Goal: Complete application form: Complete application form

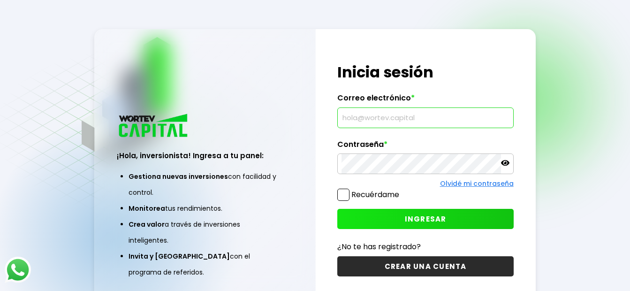
click at [374, 118] on input "text" at bounding box center [426, 118] width 168 height 20
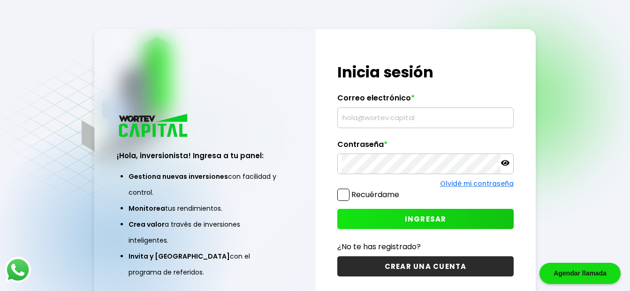
click at [399, 120] on input "text" at bounding box center [426, 118] width 168 height 20
type input "alejodelvecchio@hotmail.com"
click at [383, 216] on button "INGRESAR" at bounding box center [425, 219] width 176 height 20
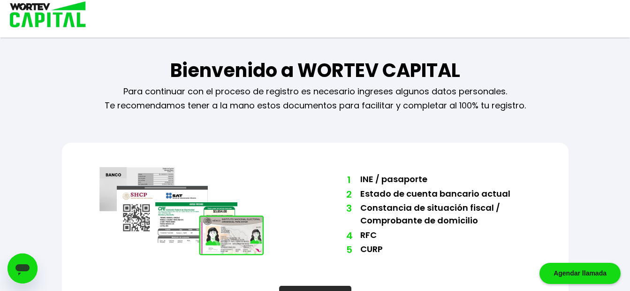
scroll to position [42, 0]
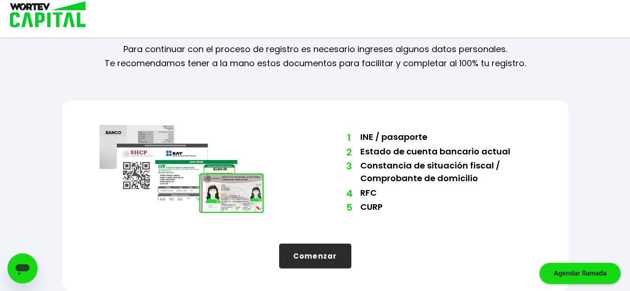
click at [316, 253] on button "Comenzar" at bounding box center [315, 256] width 72 height 25
select select "DF"
select select "Santander"
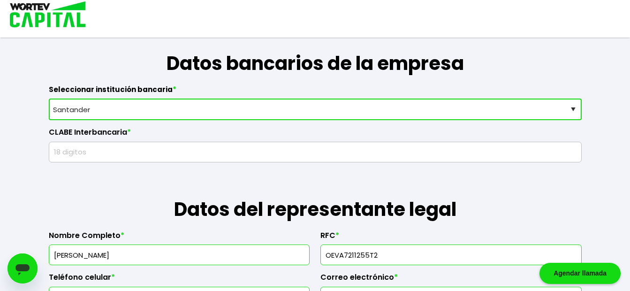
scroll to position [488, 0]
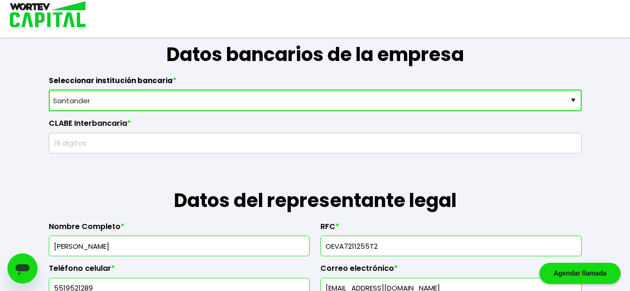
click at [507, 145] on input "text" at bounding box center [315, 143] width 525 height 20
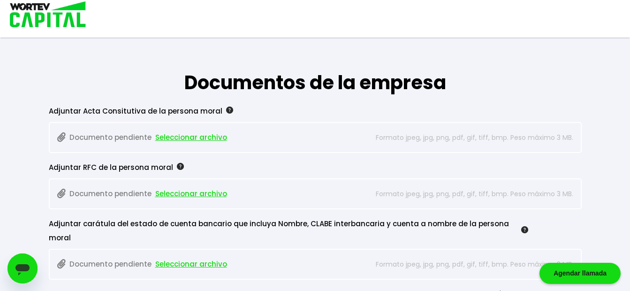
scroll to position [757, 0]
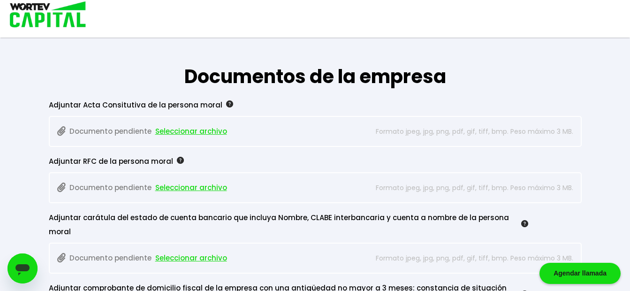
type input "014180655069173226"
click at [190, 130] on span "Seleccionar archivo" at bounding box center [191, 131] width 72 height 14
click at [187, 251] on span "Seleccionar archivo" at bounding box center [191, 258] width 72 height 14
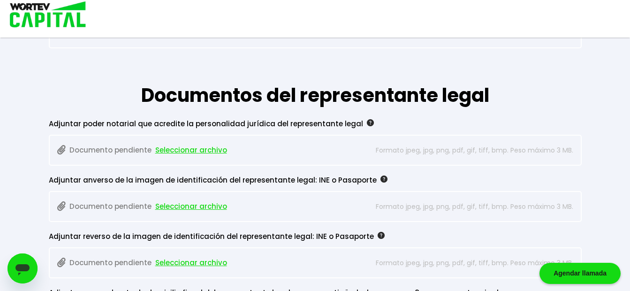
scroll to position [1055, 0]
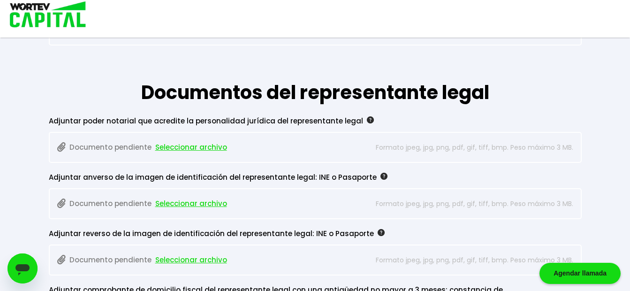
click at [196, 140] on span "Seleccionar archivo" at bounding box center [191, 147] width 72 height 14
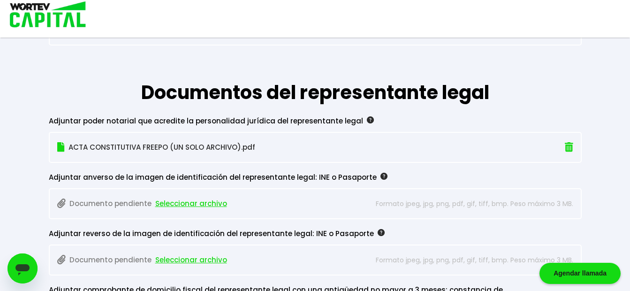
click at [178, 197] on span "Seleccionar archivo" at bounding box center [191, 204] width 72 height 14
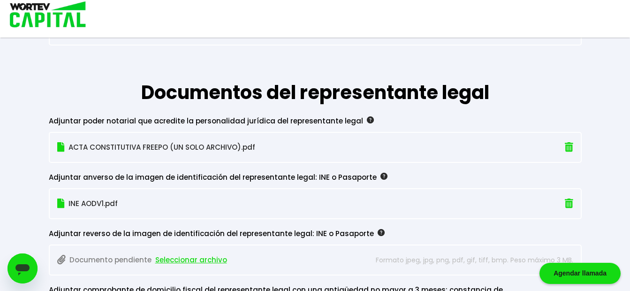
click at [176, 253] on span "Seleccionar archivo" at bounding box center [191, 260] width 72 height 14
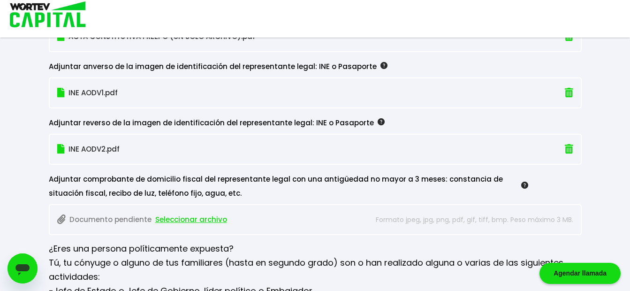
scroll to position [1193, 0]
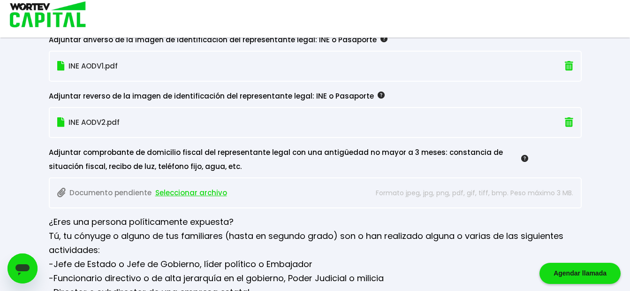
click at [173, 186] on span "Seleccionar archivo" at bounding box center [191, 193] width 72 height 14
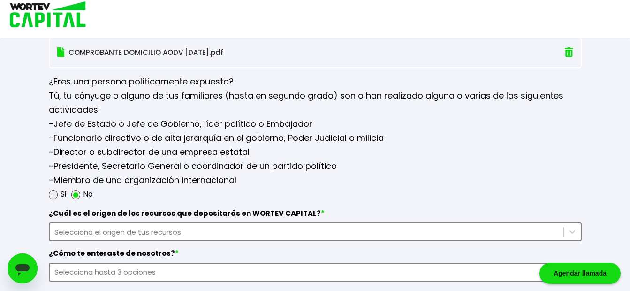
scroll to position [1336, 0]
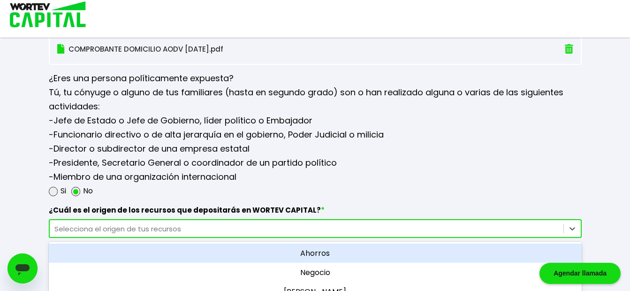
click at [137, 219] on div "option Ahorros focused, 1 of 5. 5 results available. Use Up and Down to choose …" at bounding box center [315, 228] width 533 height 19
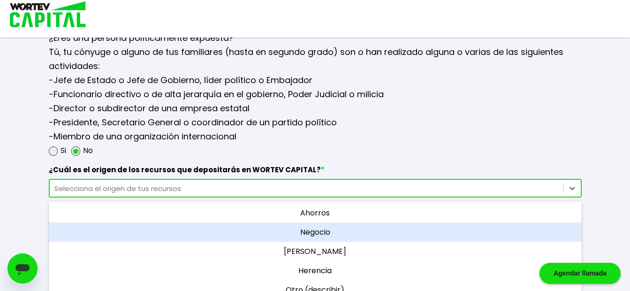
click at [310, 222] on div "Negocio" at bounding box center [315, 231] width 533 height 19
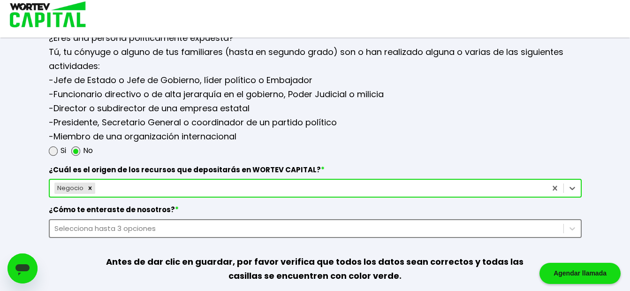
click at [198, 219] on div "Selecciona hasta 3 opciones" at bounding box center [315, 228] width 533 height 19
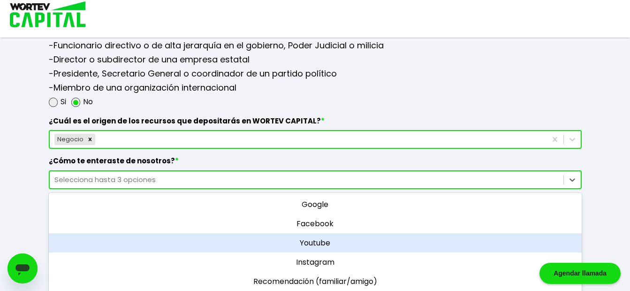
click at [316, 233] on div "Youtube" at bounding box center [315, 242] width 533 height 19
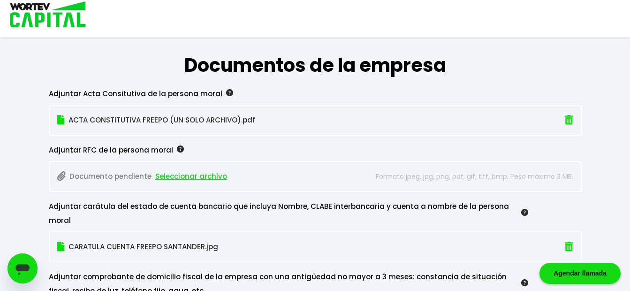
scroll to position [771, 0]
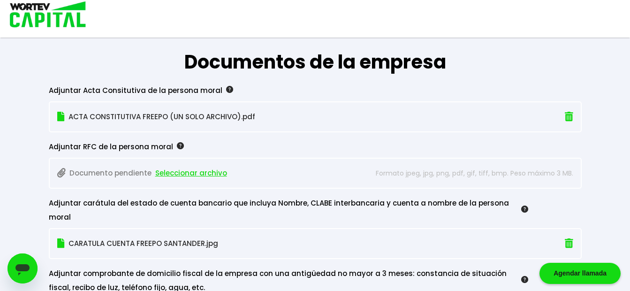
click at [191, 171] on span "Seleccionar archivo" at bounding box center [191, 173] width 72 height 14
click at [177, 146] on img at bounding box center [180, 145] width 7 height 7
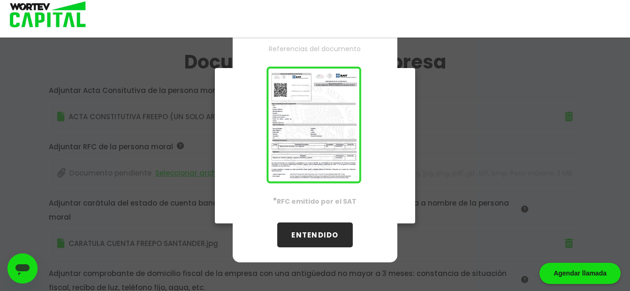
click at [319, 230] on button "ENTENDIDO" at bounding box center [314, 234] width 75 height 25
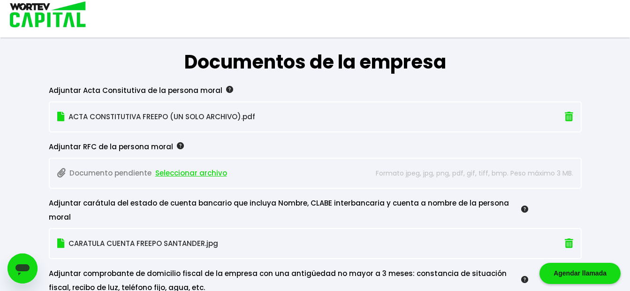
click at [189, 173] on span "Seleccionar archivo" at bounding box center [191, 173] width 72 height 14
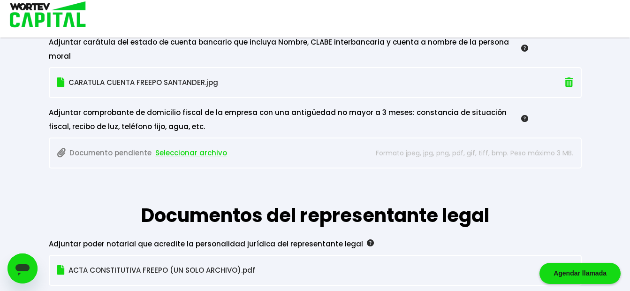
scroll to position [953, 0]
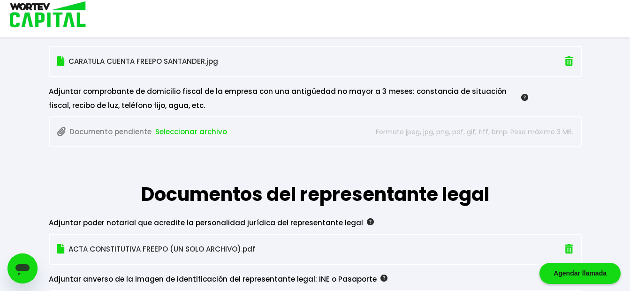
click at [189, 125] on span "Seleccionar archivo" at bounding box center [191, 132] width 72 height 14
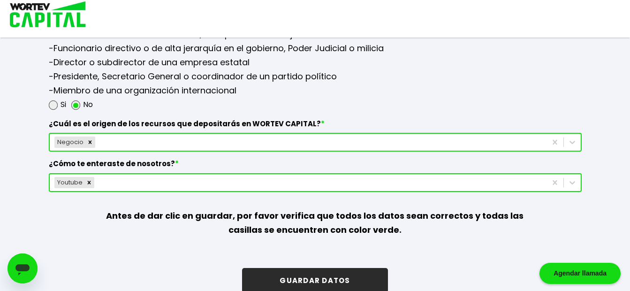
scroll to position [1426, 0]
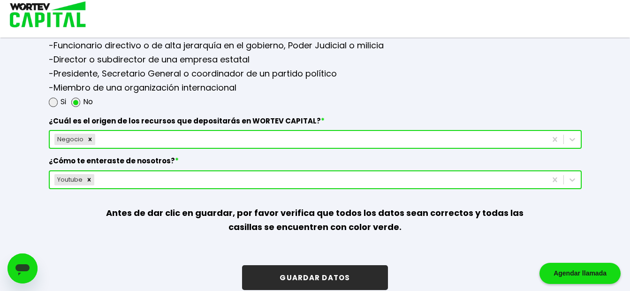
click at [316, 265] on button "GUARDAR DATOS" at bounding box center [315, 277] width 146 height 25
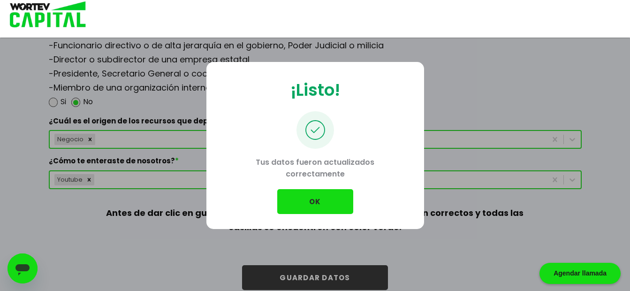
click at [317, 198] on button "OK" at bounding box center [315, 201] width 76 height 25
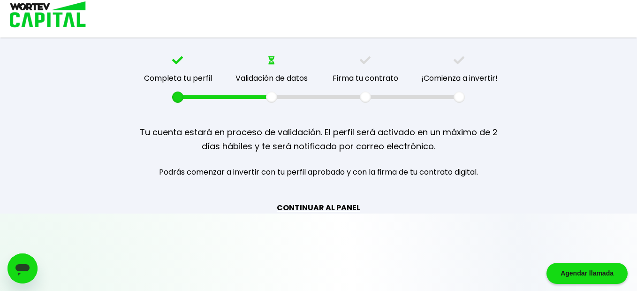
click at [322, 209] on link "CONTINUAR AL PANEL" at bounding box center [319, 208] width 84 height 12
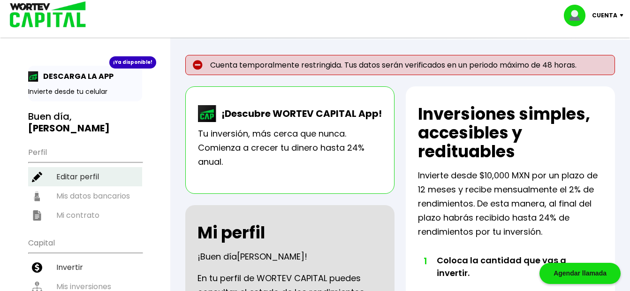
click at [69, 167] on li "Editar perfil" at bounding box center [85, 176] width 114 height 19
select select "DF"
select select "Santander"
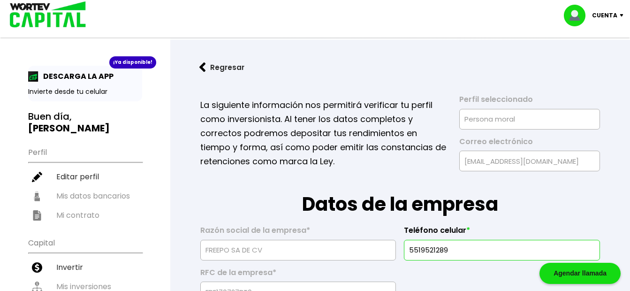
click at [598, 15] on p "Cuenta" at bounding box center [604, 15] width 25 height 14
click at [585, 59] on li "Cerrar sesión" at bounding box center [595, 62] width 75 height 19
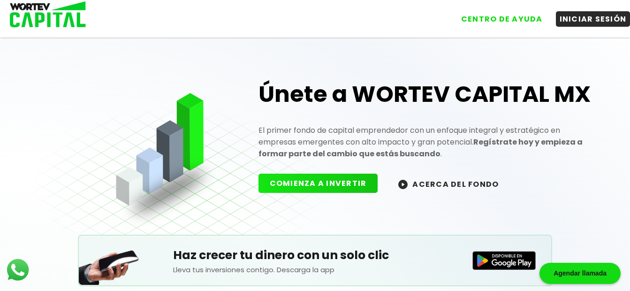
click at [464, 184] on button "ACERCA DEL FONDO" at bounding box center [448, 184] width 123 height 20
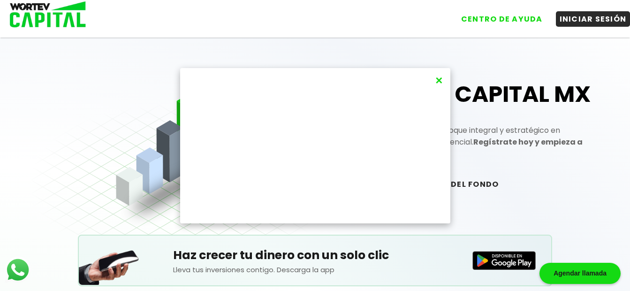
click at [438, 78] on button "×" at bounding box center [439, 80] width 13 height 15
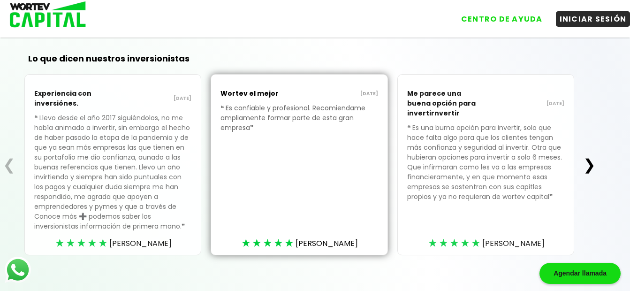
scroll to position [307, 0]
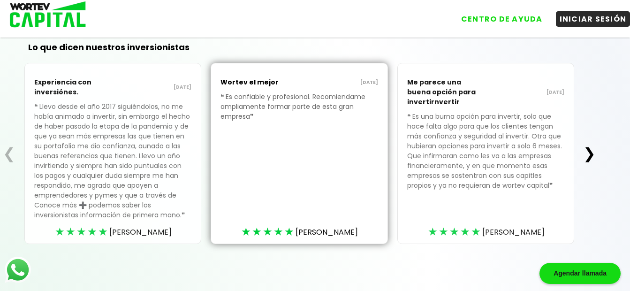
click at [590, 154] on button "❯" at bounding box center [590, 153] width 18 height 19
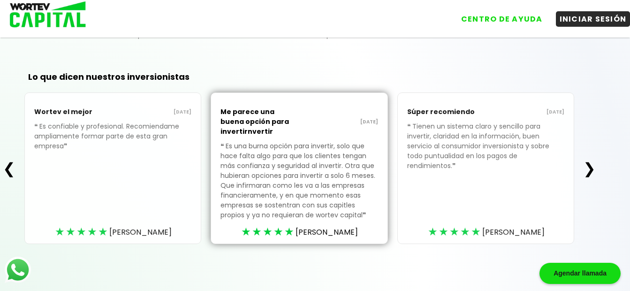
click at [590, 166] on button "❯" at bounding box center [590, 168] width 18 height 19
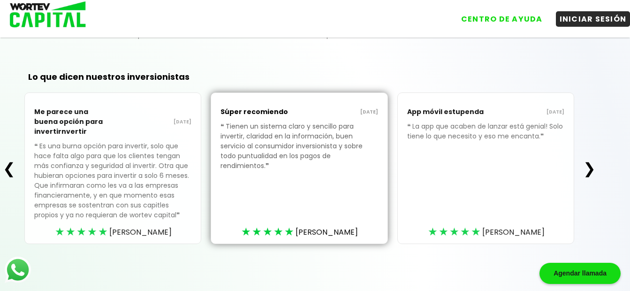
click at [590, 166] on button "❯" at bounding box center [590, 168] width 18 height 19
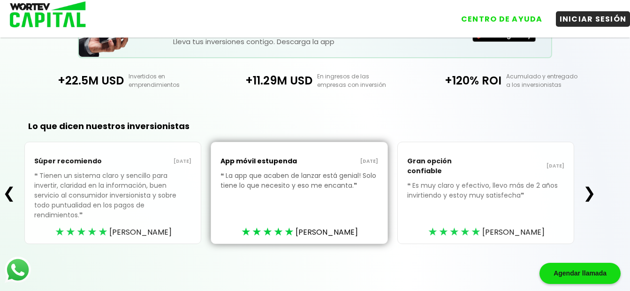
scroll to position [218, 0]
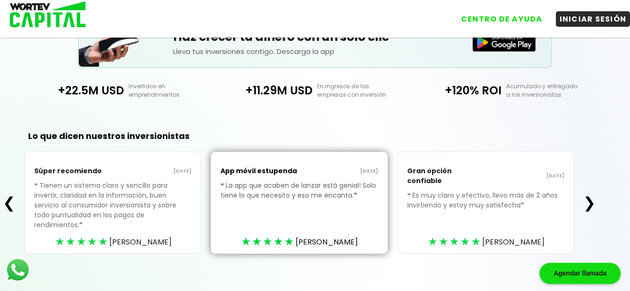
click at [592, 194] on button "❯" at bounding box center [590, 202] width 18 height 19
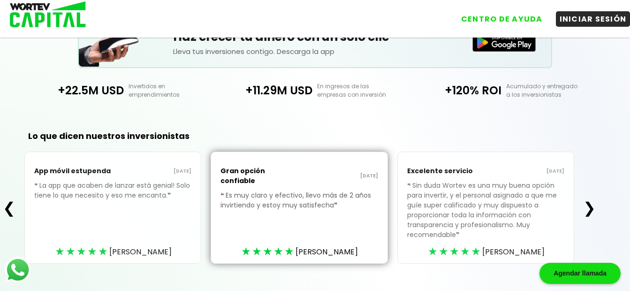
scroll to position [238, 0]
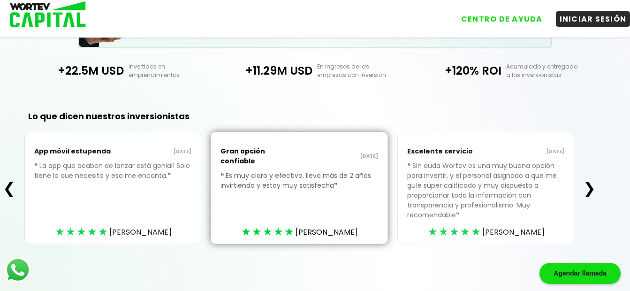
click at [592, 194] on button "❯" at bounding box center [590, 188] width 18 height 19
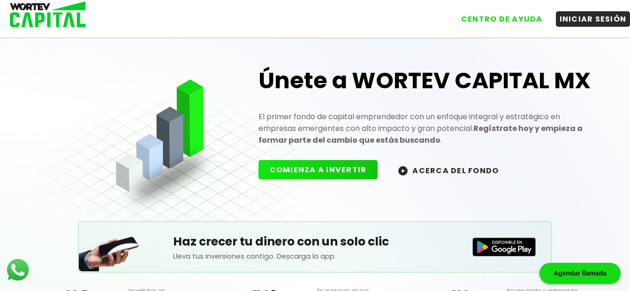
scroll to position [0, 0]
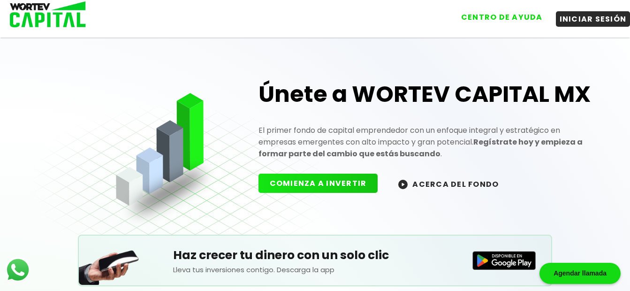
click at [482, 16] on button "CENTRO DE AYUDA" at bounding box center [502, 16] width 89 height 15
